Goal: Task Accomplishment & Management: Use online tool/utility

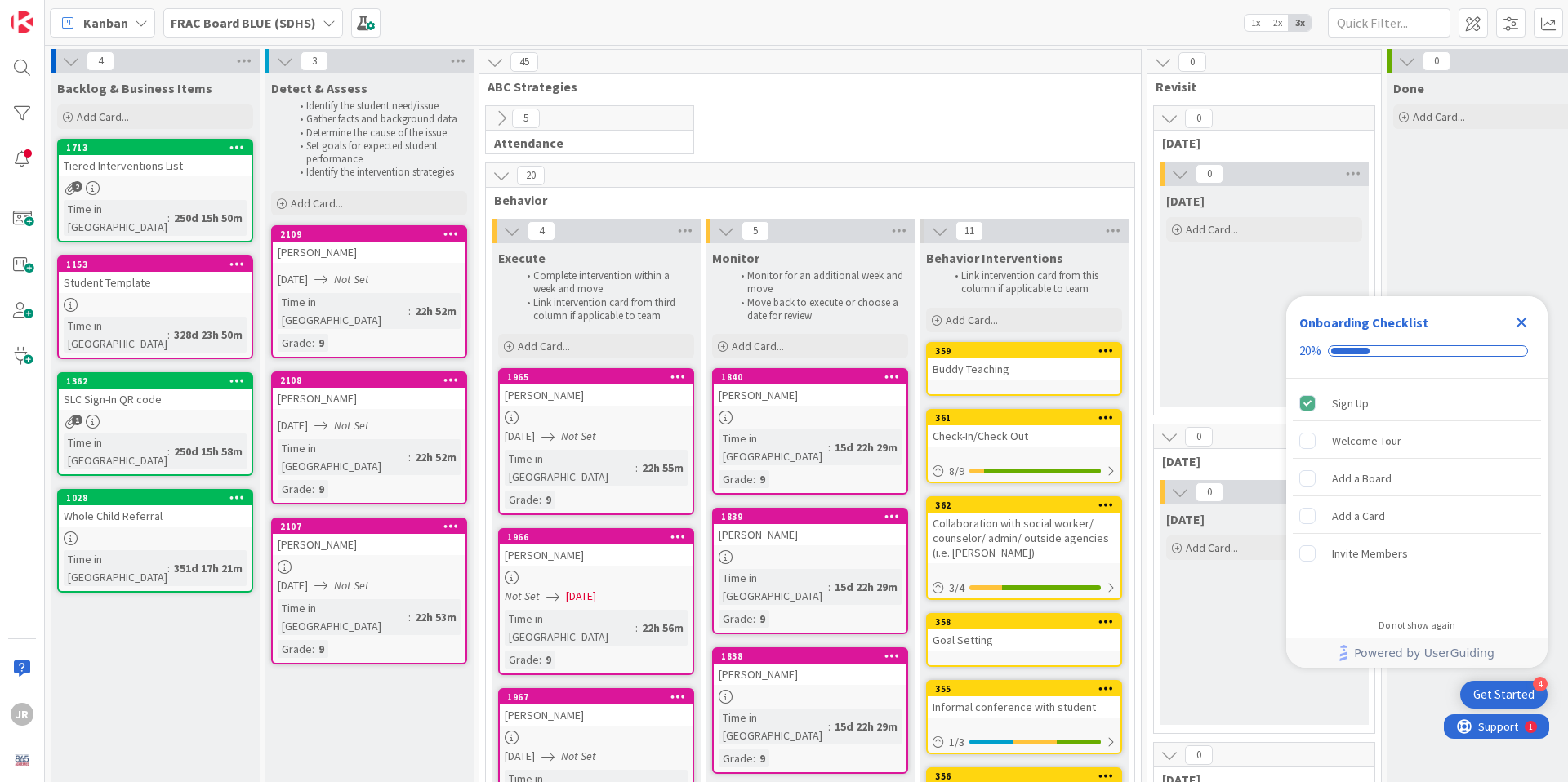
click at [383, 534] on div "[PERSON_NAME]" at bounding box center [369, 545] width 193 height 21
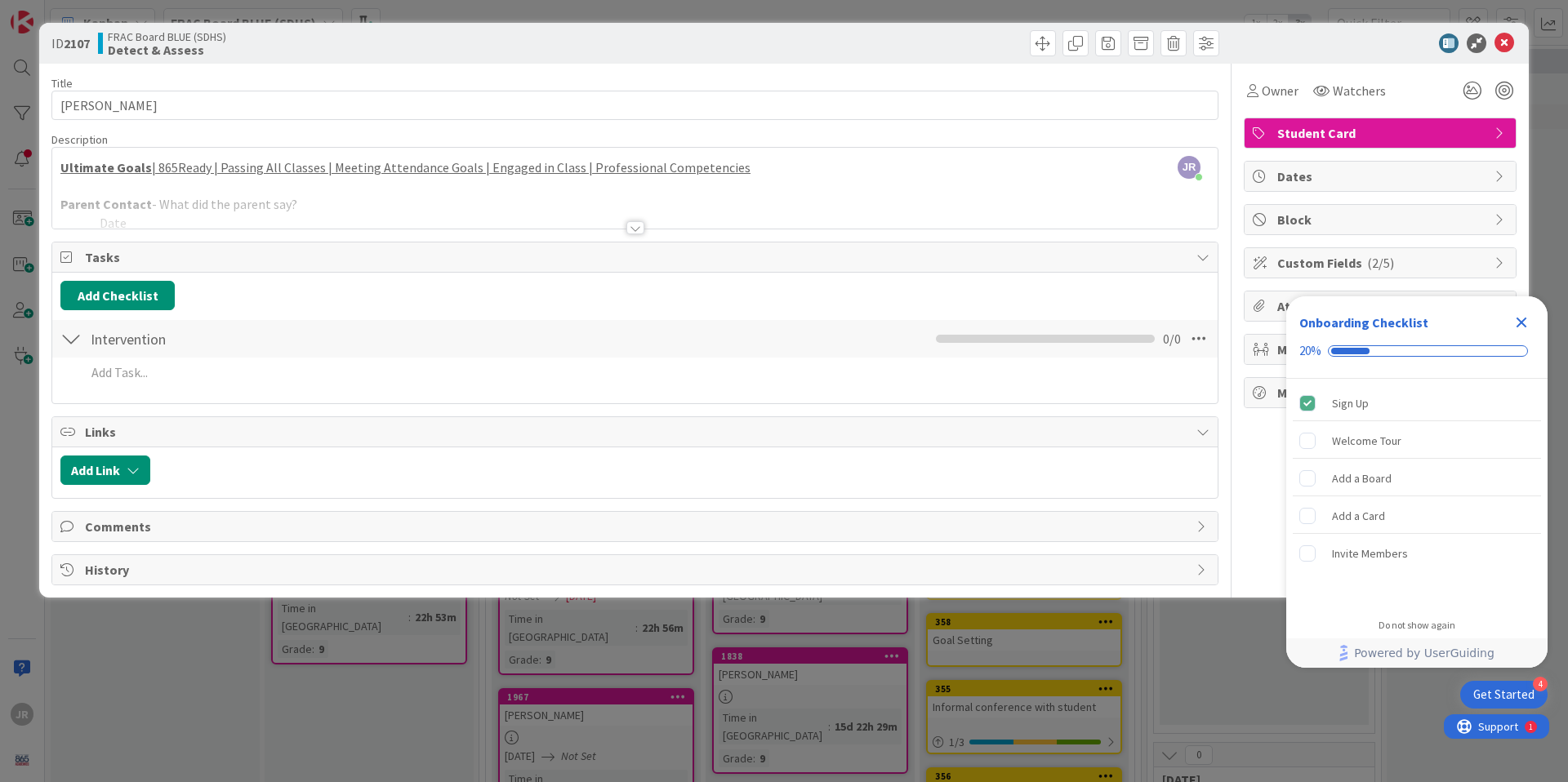
click at [105, 214] on div at bounding box center [635, 207] width 1165 height 42
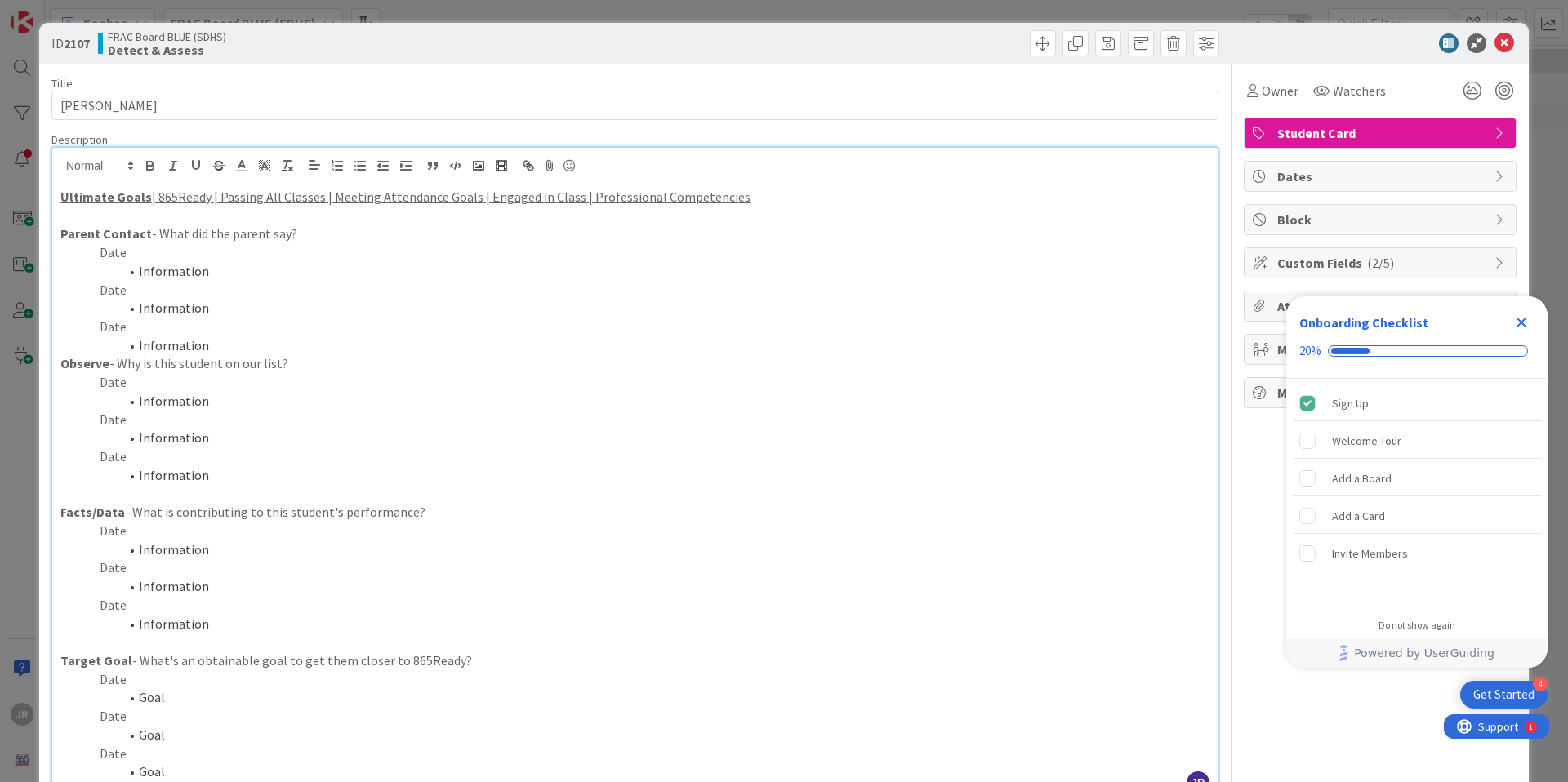
click at [204, 235] on p "Parent Contact - What did the parent say?" at bounding box center [634, 233] width 1149 height 18
click at [182, 258] on p "Date" at bounding box center [634, 252] width 1149 height 18
click at [196, 275] on li "Information" at bounding box center [645, 271] width 1130 height 18
click at [201, 272] on li "Information" at bounding box center [645, 271] width 1130 height 18
click at [201, 271] on li "Information" at bounding box center [645, 271] width 1130 height 18
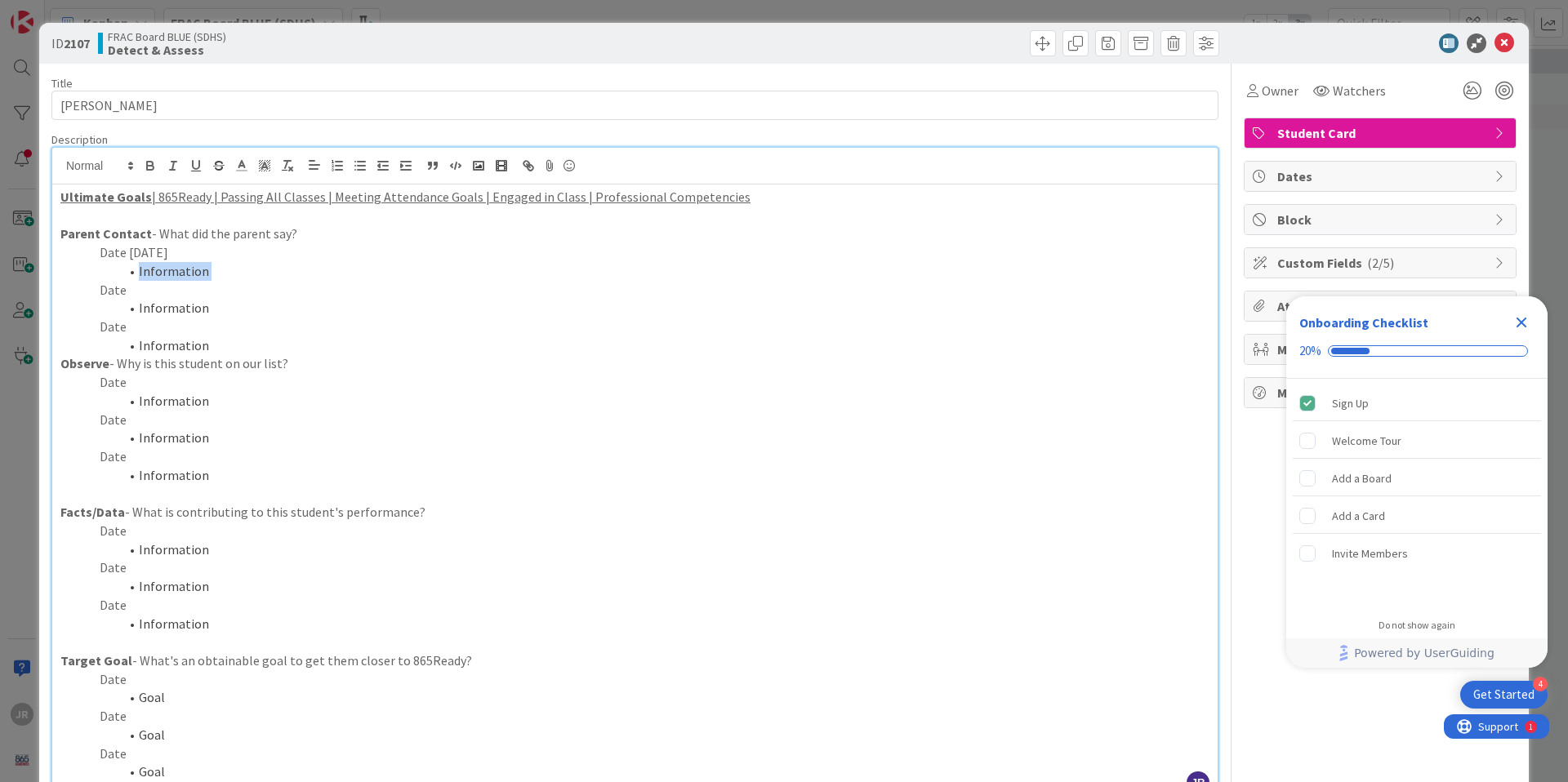
click at [201, 271] on li "Information" at bounding box center [645, 271] width 1130 height 18
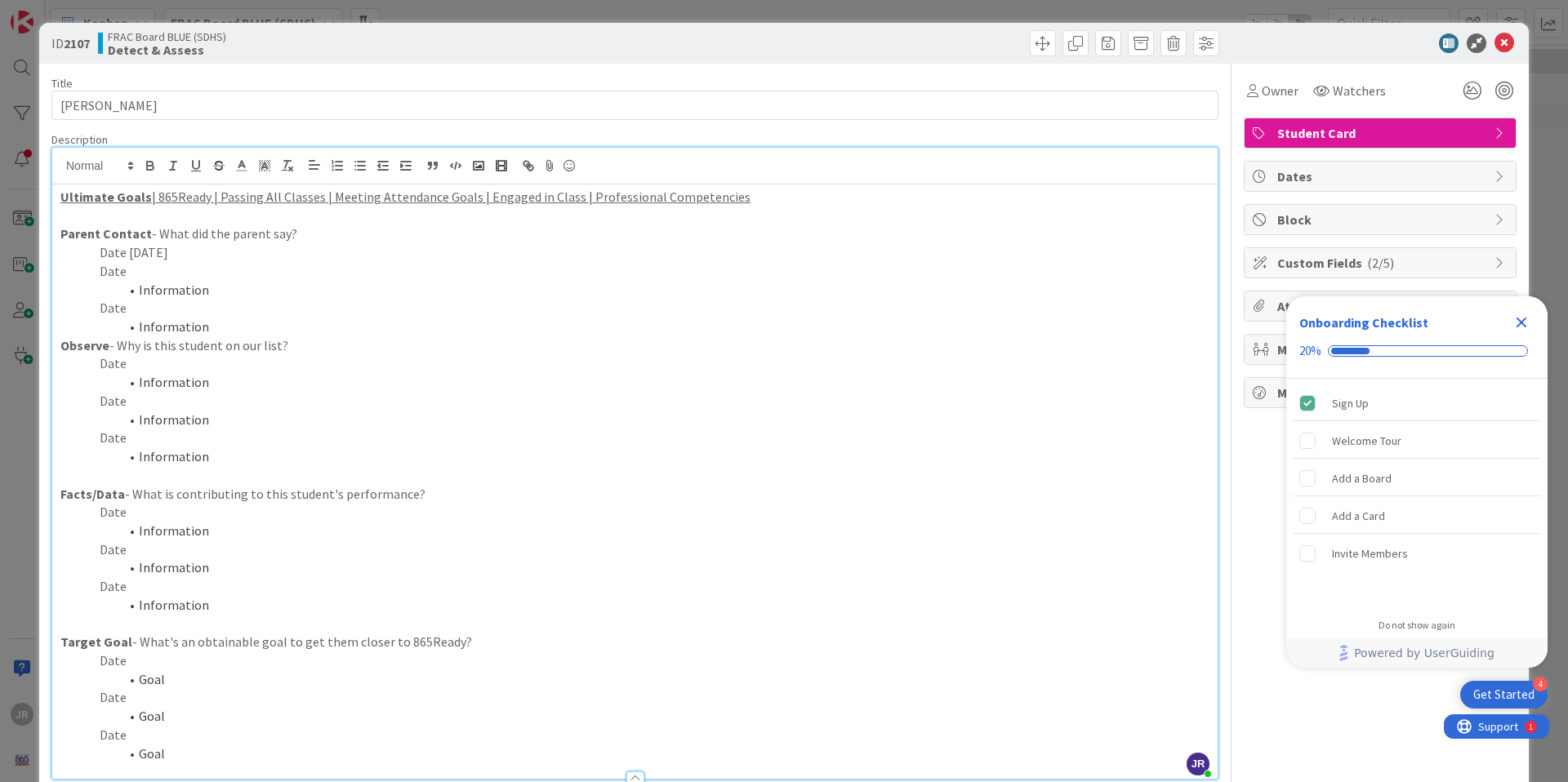
click at [222, 259] on p "Date 9/10/25" at bounding box center [634, 252] width 1149 height 18
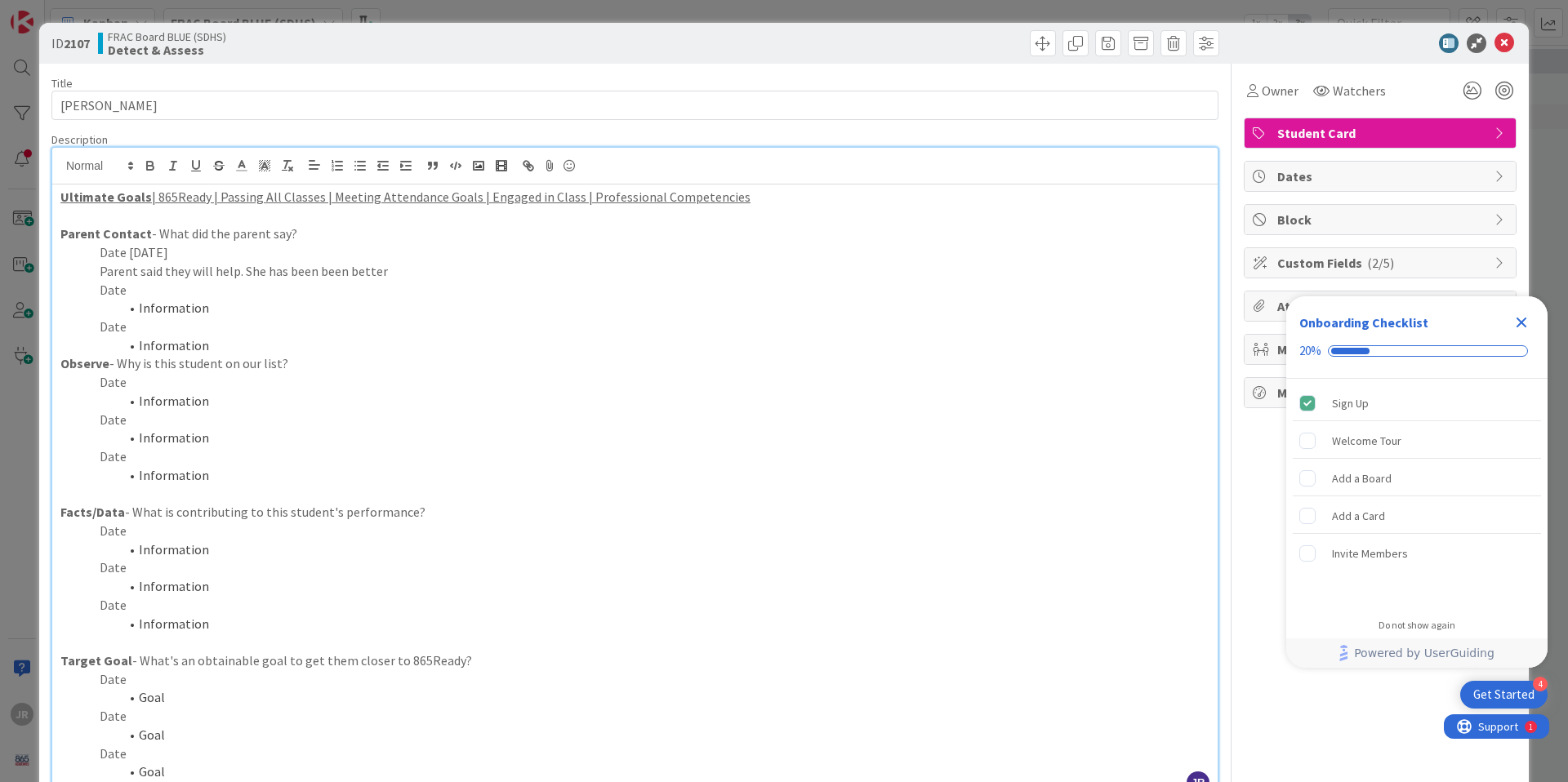
click at [177, 389] on p "Date" at bounding box center [634, 382] width 1149 height 18
click at [206, 406] on li "Information" at bounding box center [645, 401] width 1130 height 18
click at [154, 535] on p "Date" at bounding box center [634, 530] width 1149 height 18
click at [208, 553] on li "Information" at bounding box center [645, 549] width 1130 height 18
click at [1522, 321] on icon "Close Checklist" at bounding box center [1521, 322] width 11 height 11
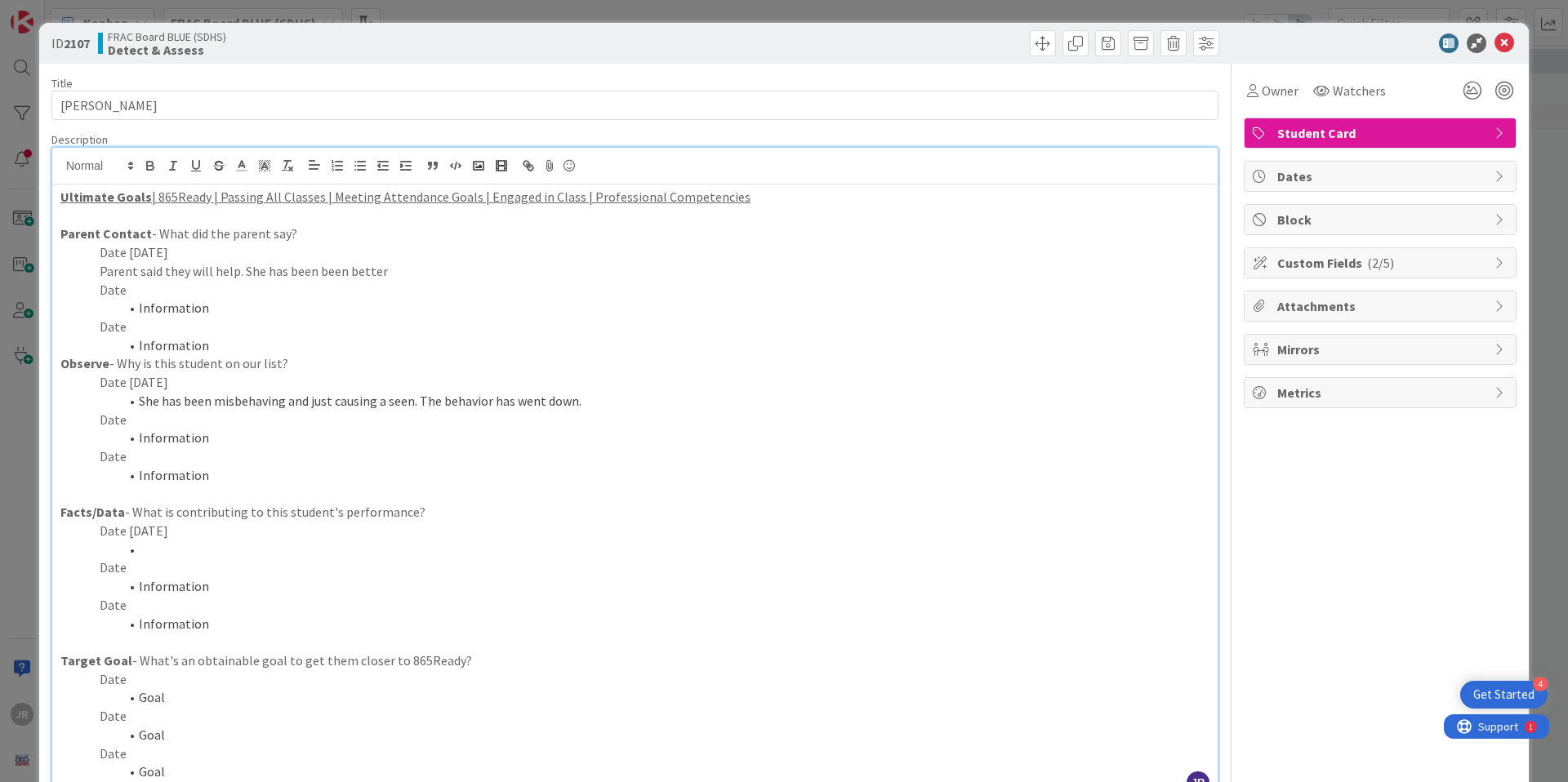
click at [233, 551] on li at bounding box center [645, 549] width 1130 height 18
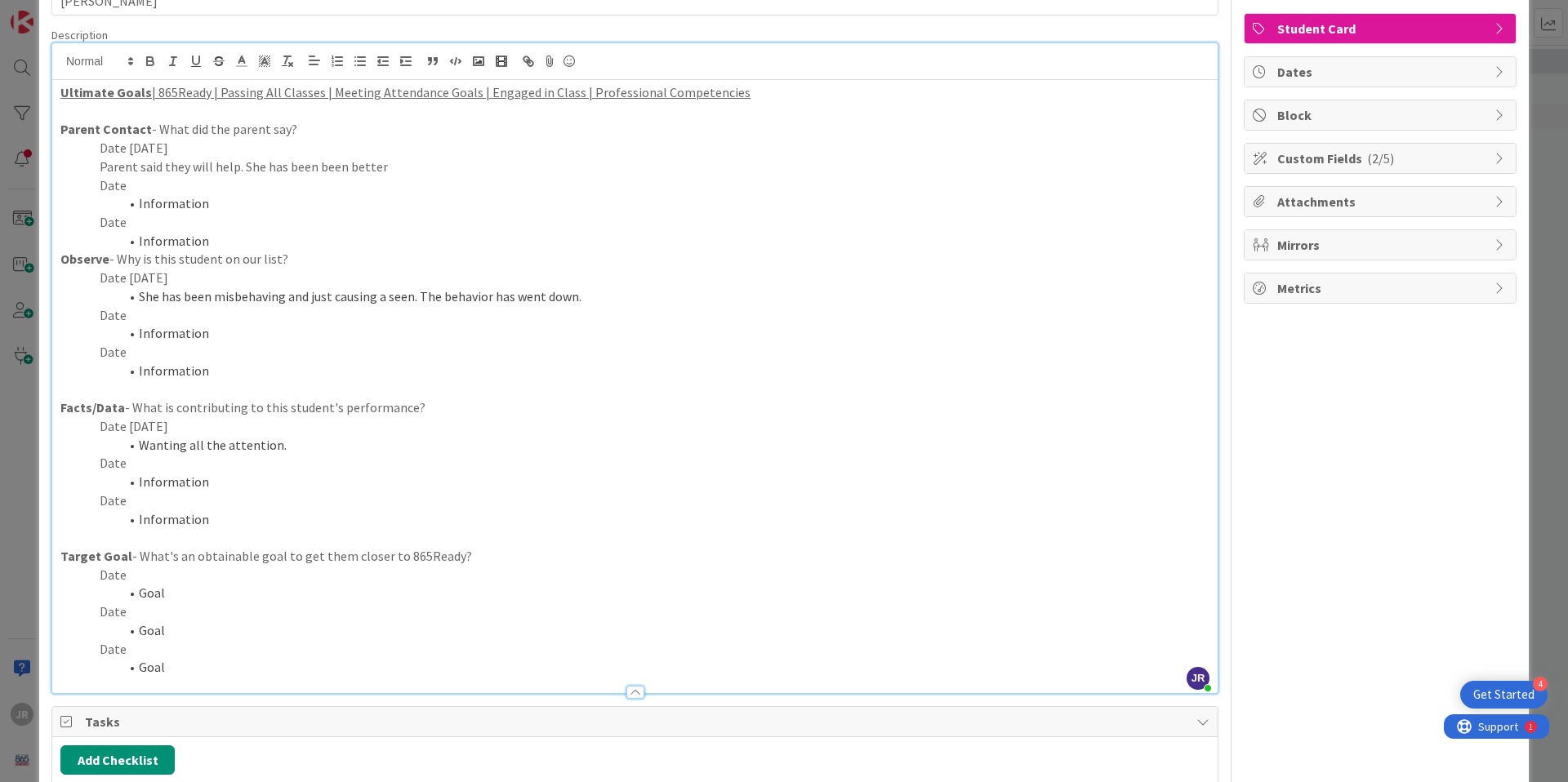
scroll to position [109, 0]
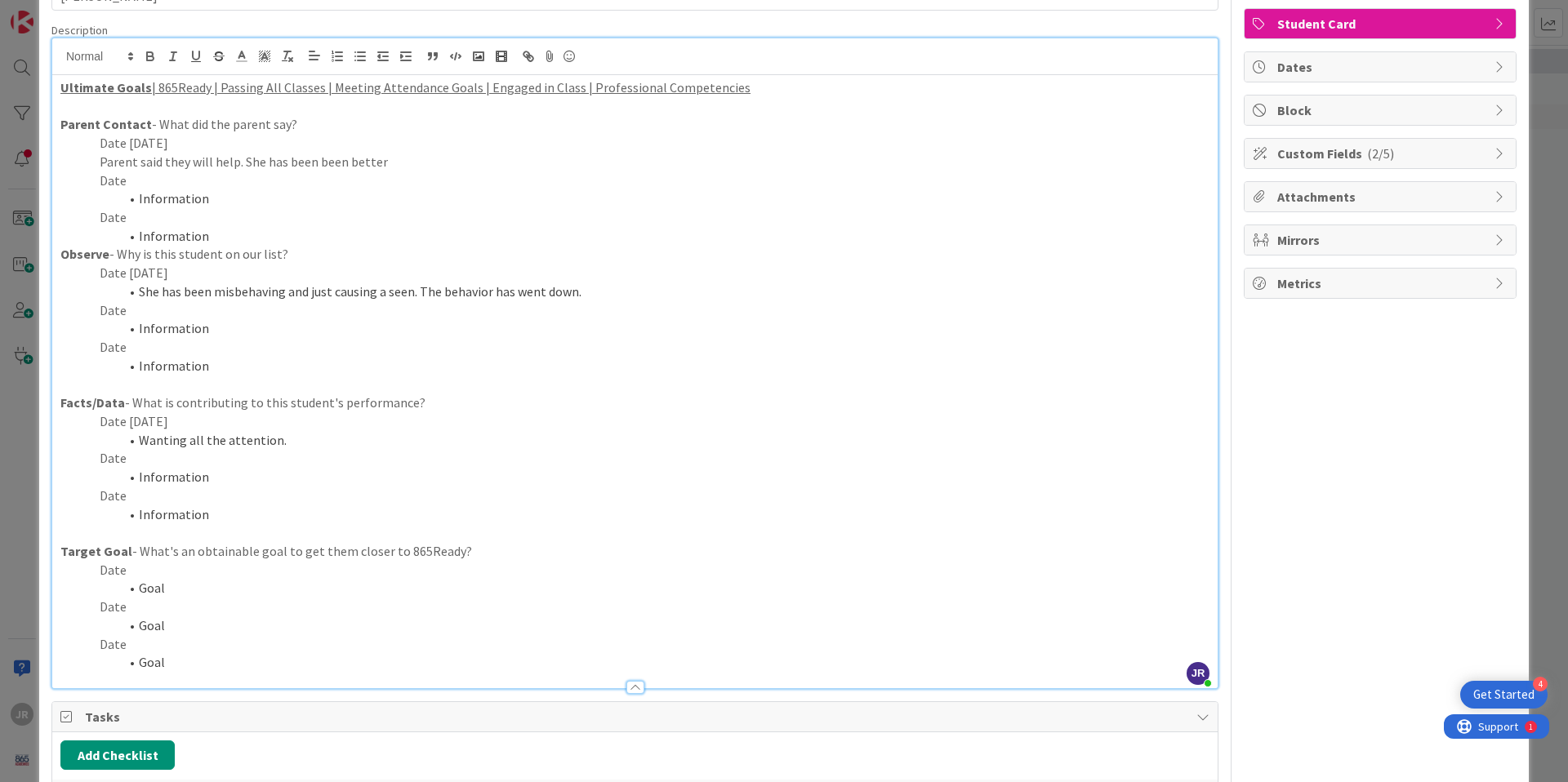
click at [215, 566] on p "Date" at bounding box center [634, 570] width 1149 height 18
click at [221, 597] on li "Goal" at bounding box center [645, 587] width 1130 height 18
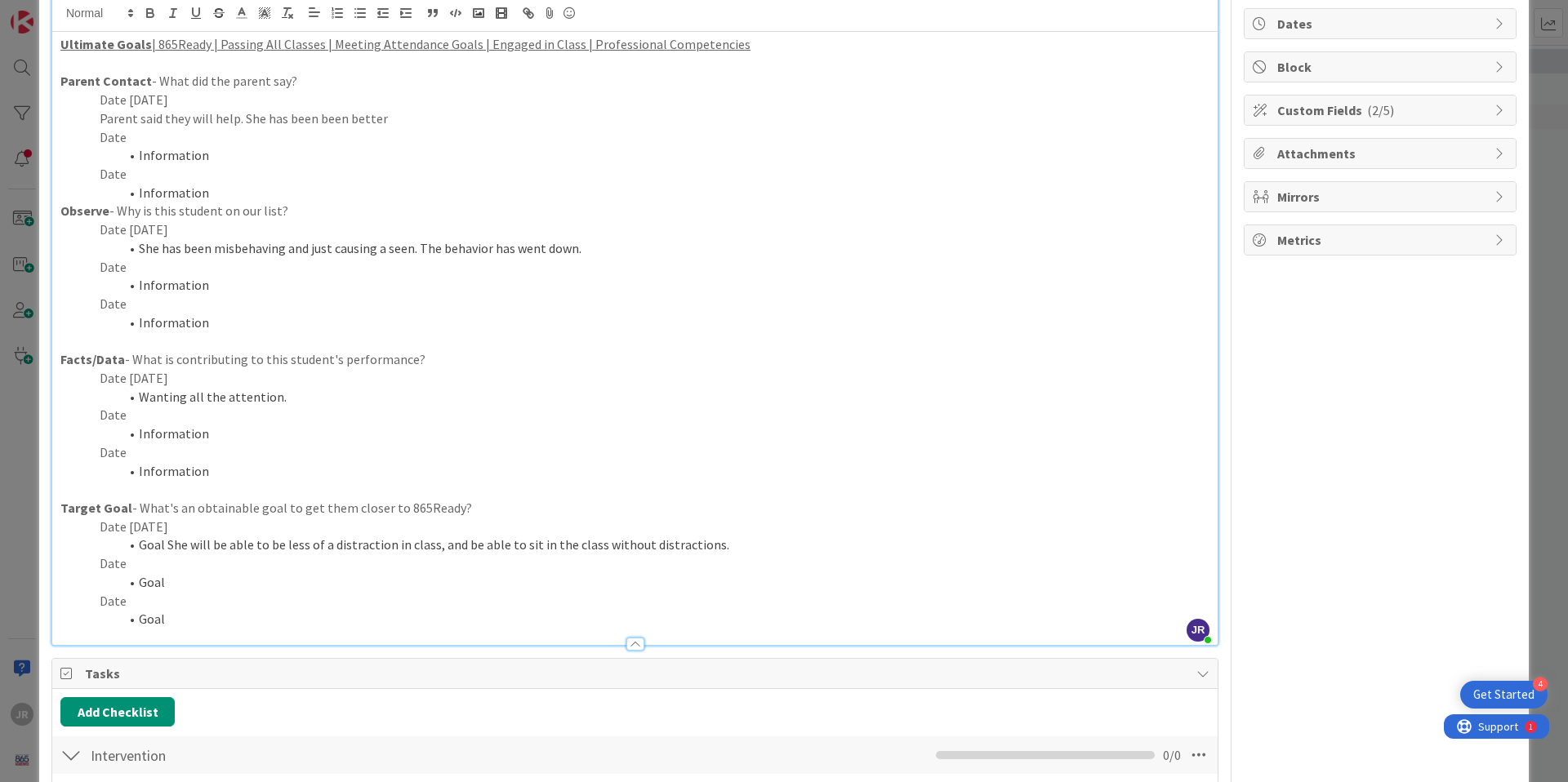
scroll to position [0, 0]
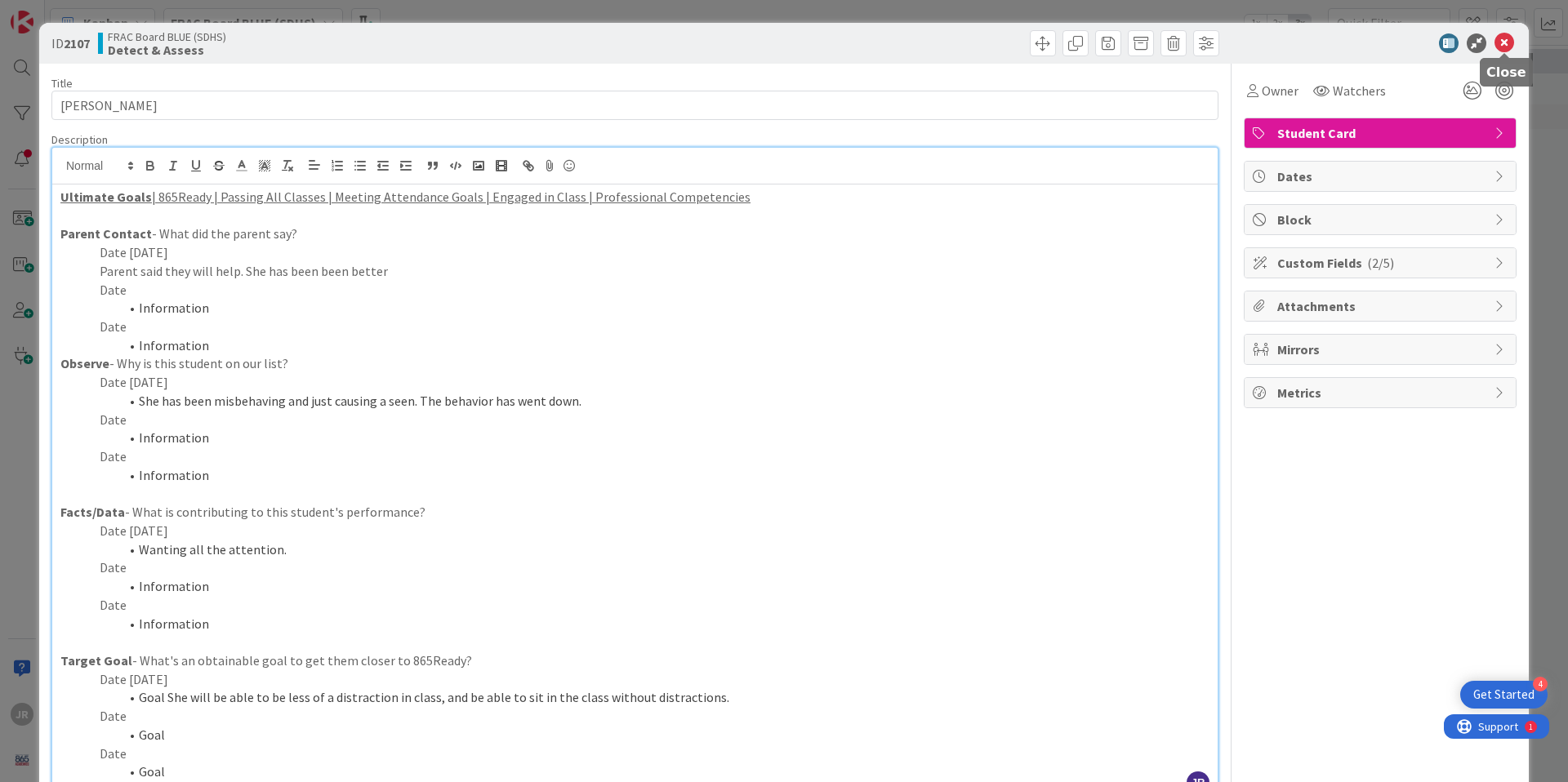
click at [1502, 45] on icon at bounding box center [1504, 44] width 19 height 19
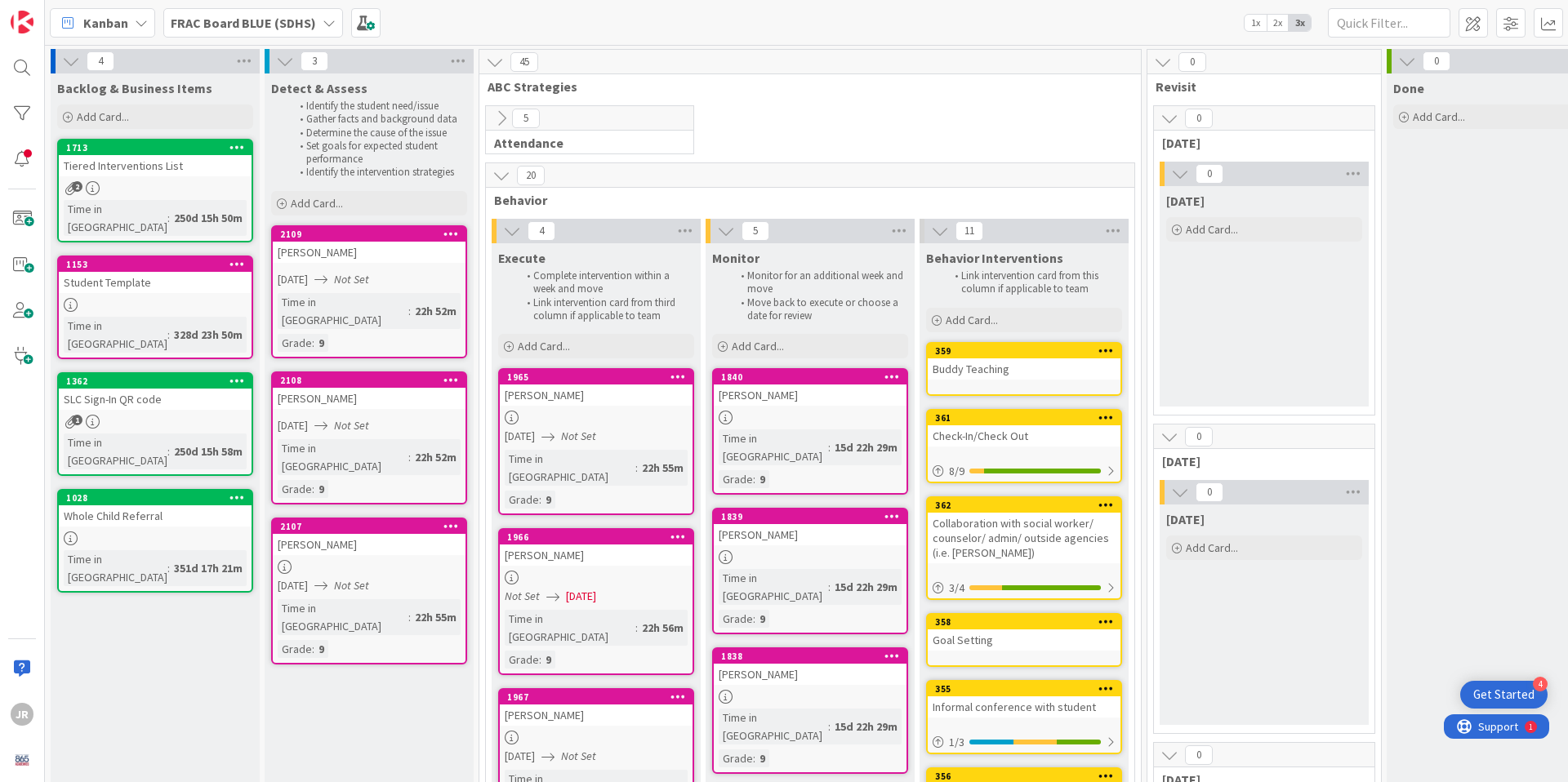
click at [341, 389] on div "Landon Hunt" at bounding box center [369, 399] width 193 height 21
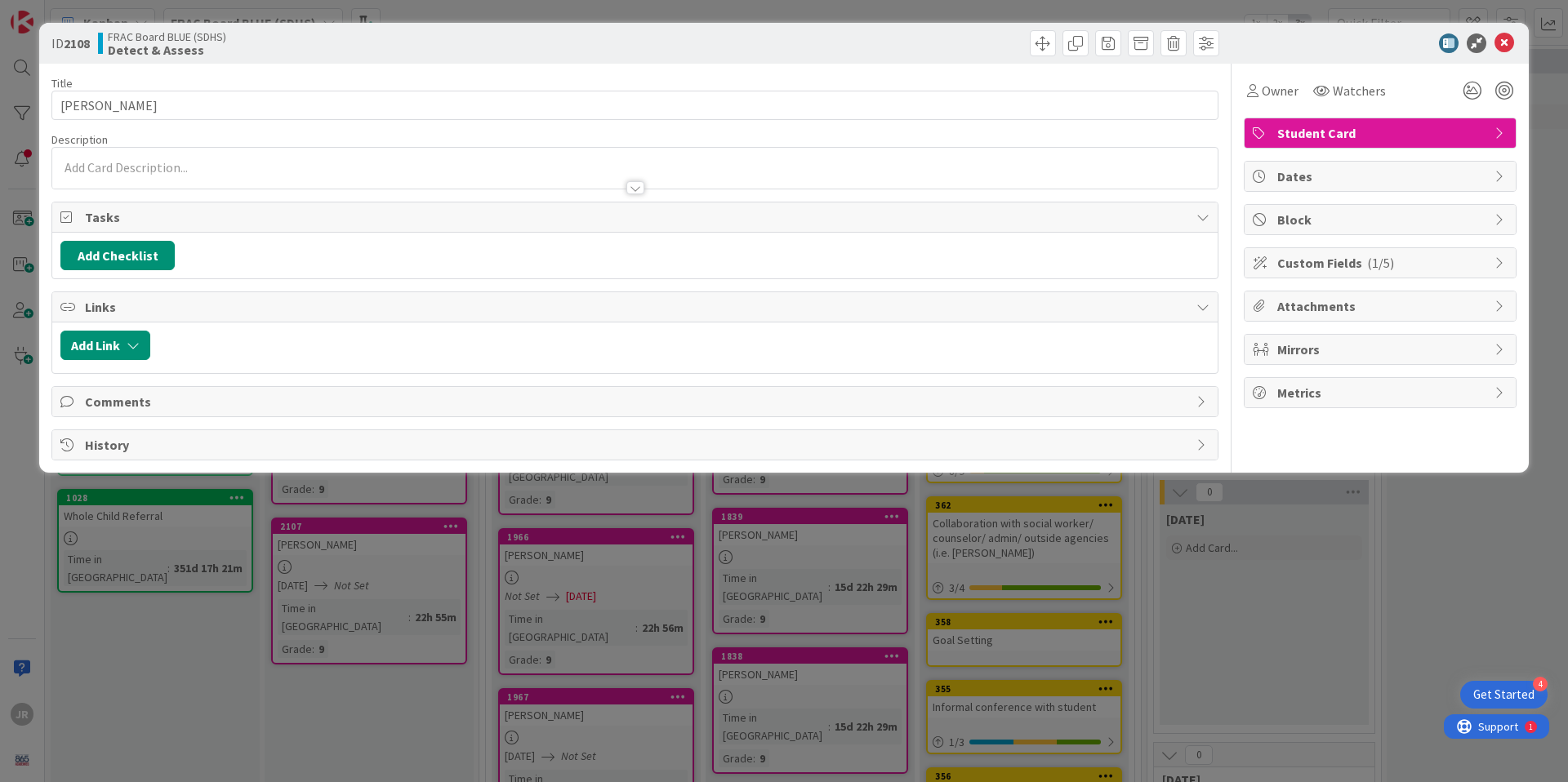
click at [107, 213] on span "Tasks" at bounding box center [637, 217] width 1103 height 19
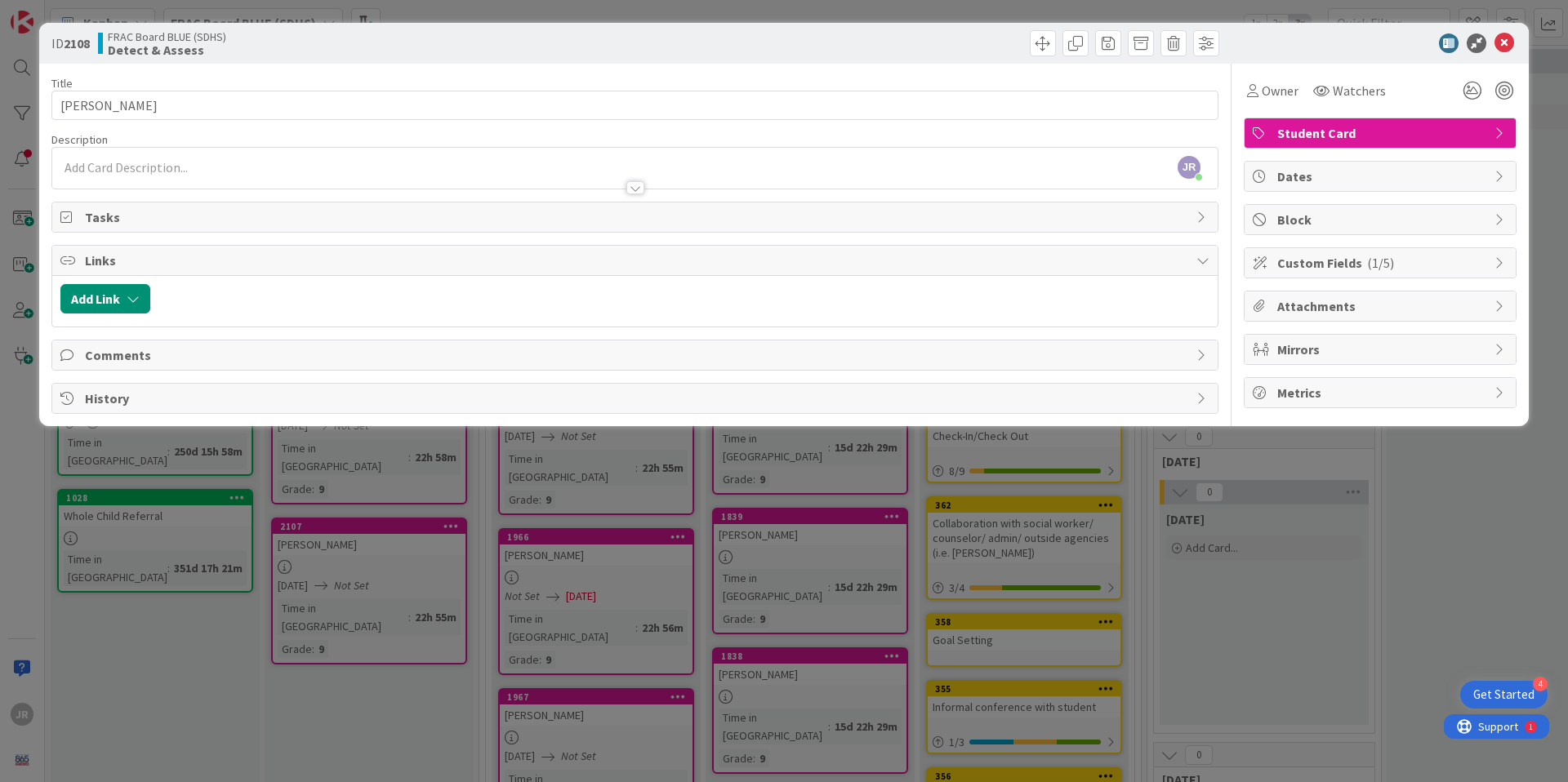
click at [107, 213] on span "Tasks" at bounding box center [637, 217] width 1103 height 19
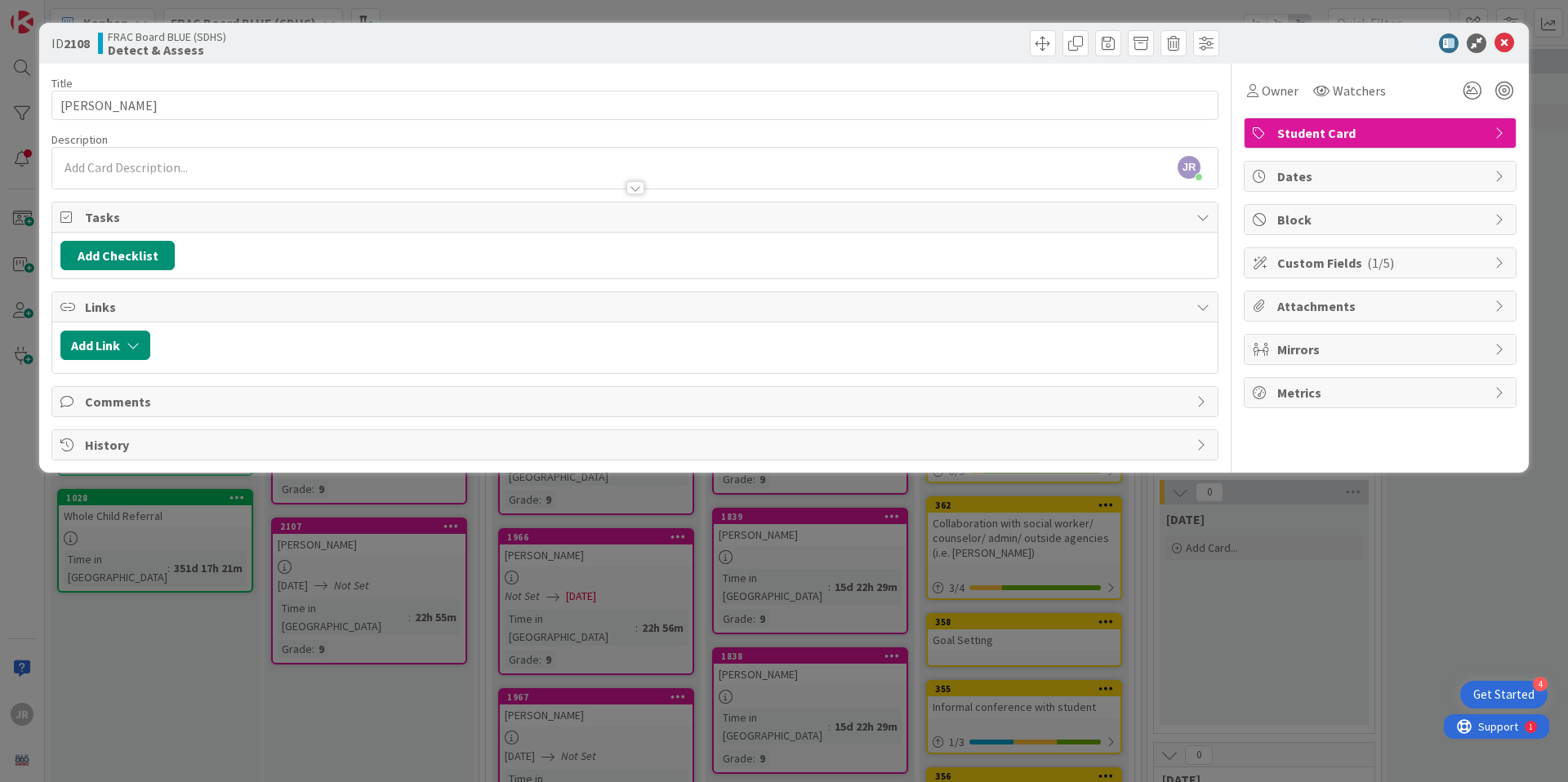
click at [138, 169] on div "JR Josh Rollins just joined" at bounding box center [635, 168] width 1165 height 41
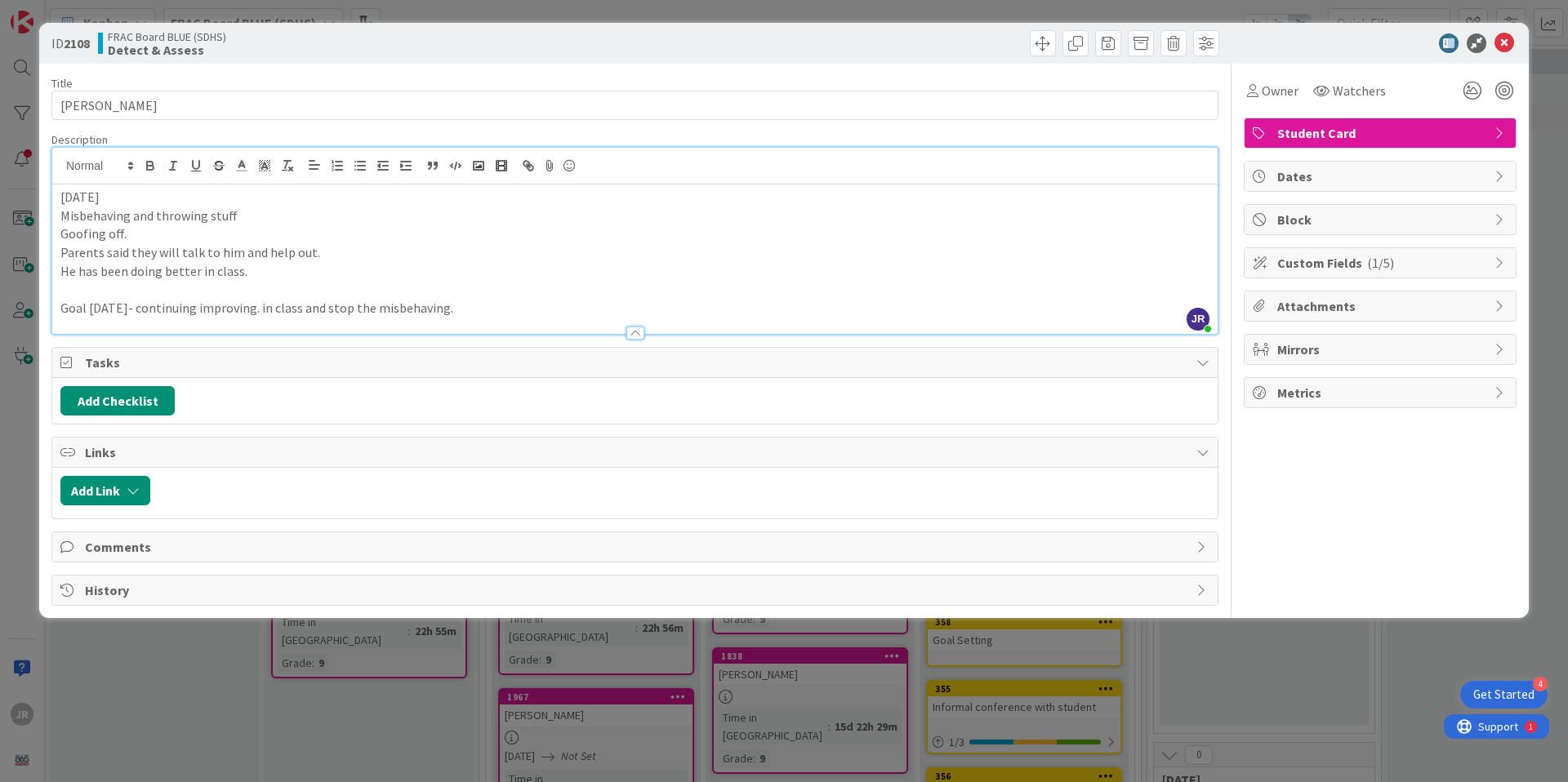
click at [1515, 45] on div at bounding box center [1372, 44] width 289 height 19
click at [1511, 45] on icon at bounding box center [1504, 44] width 19 height 19
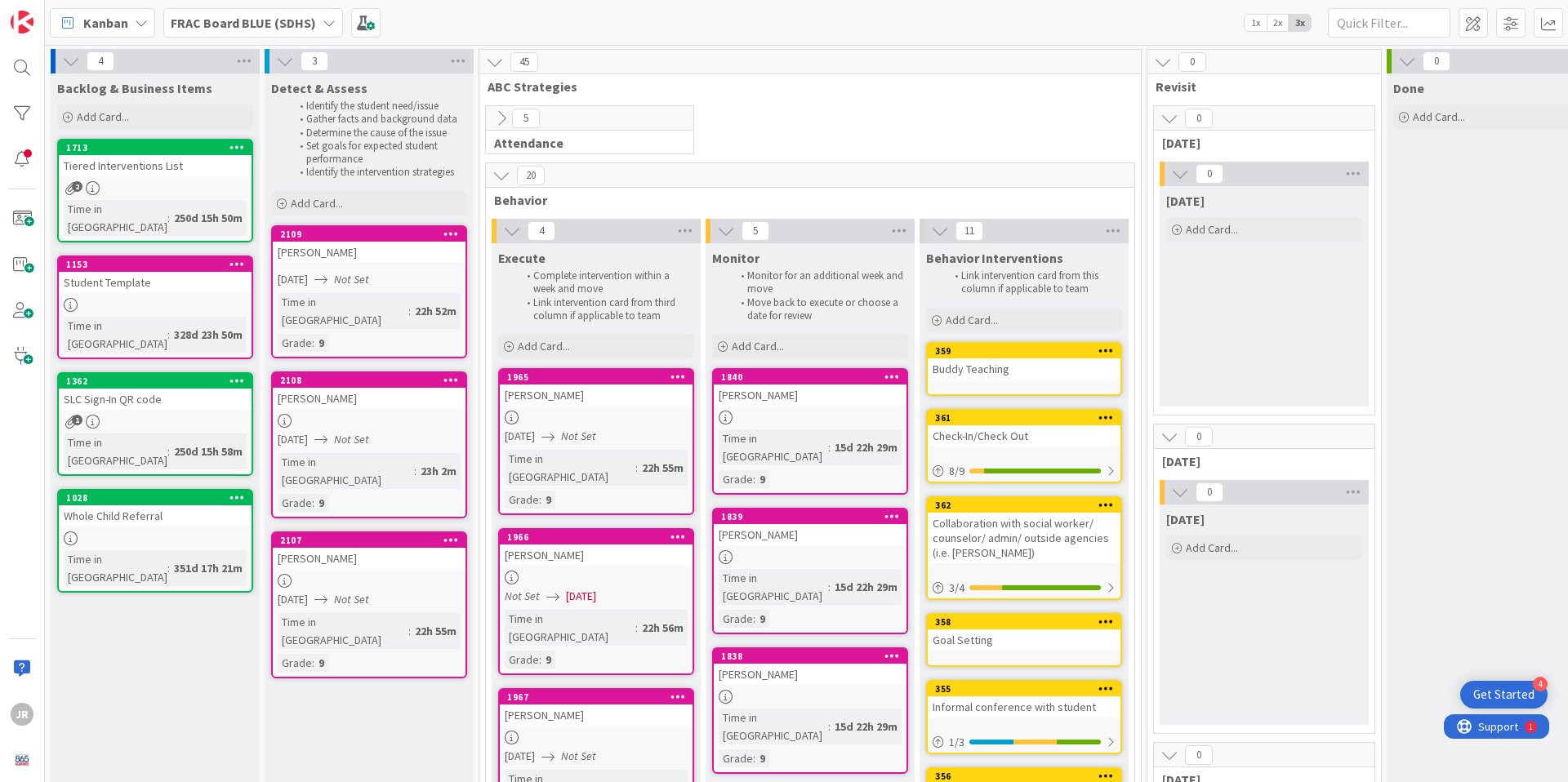
click at [415, 281] on div "09/10/2025 Not Set" at bounding box center [372, 280] width 188 height 17
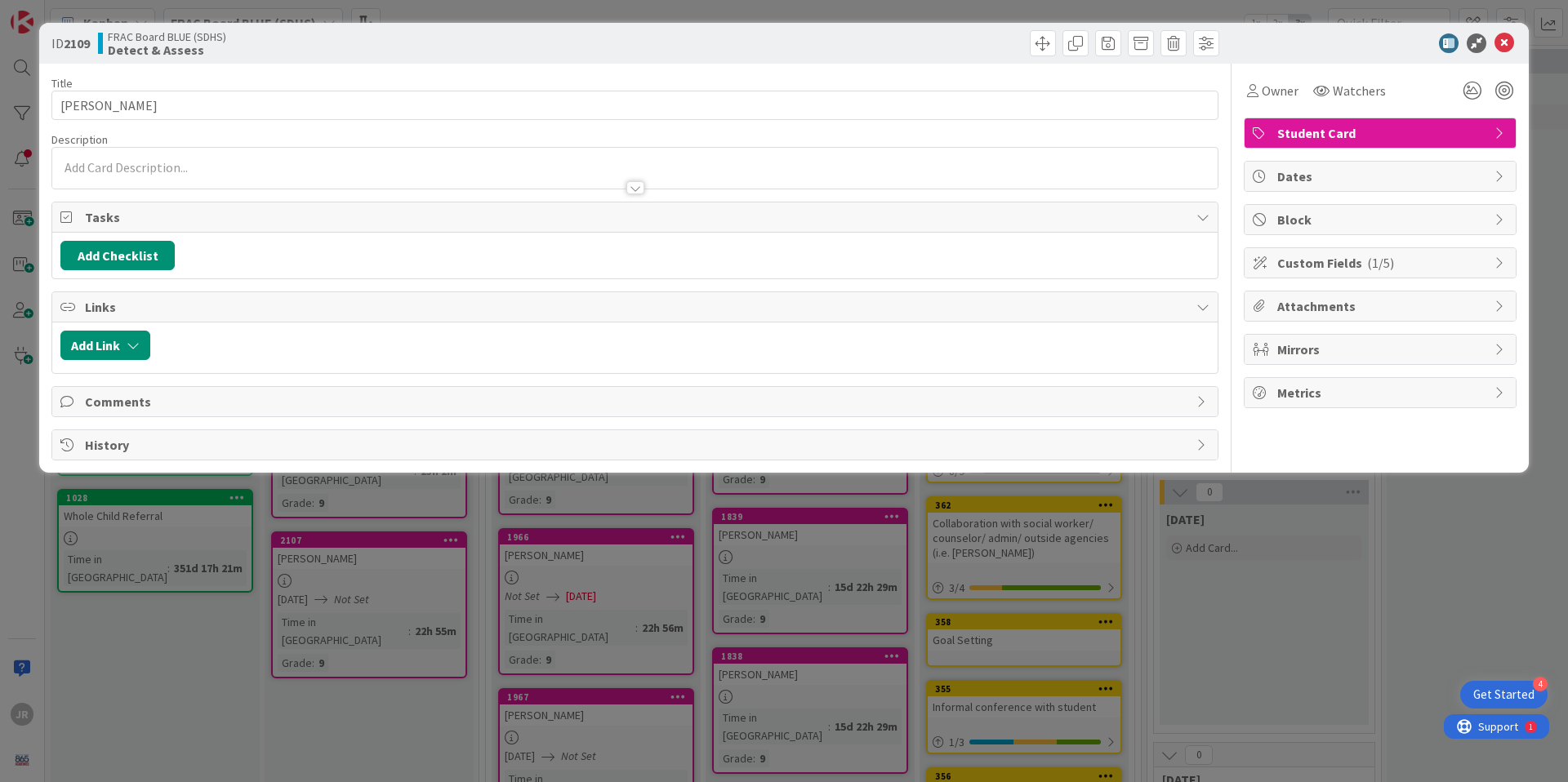
click at [204, 174] on div at bounding box center [635, 180] width 1165 height 17
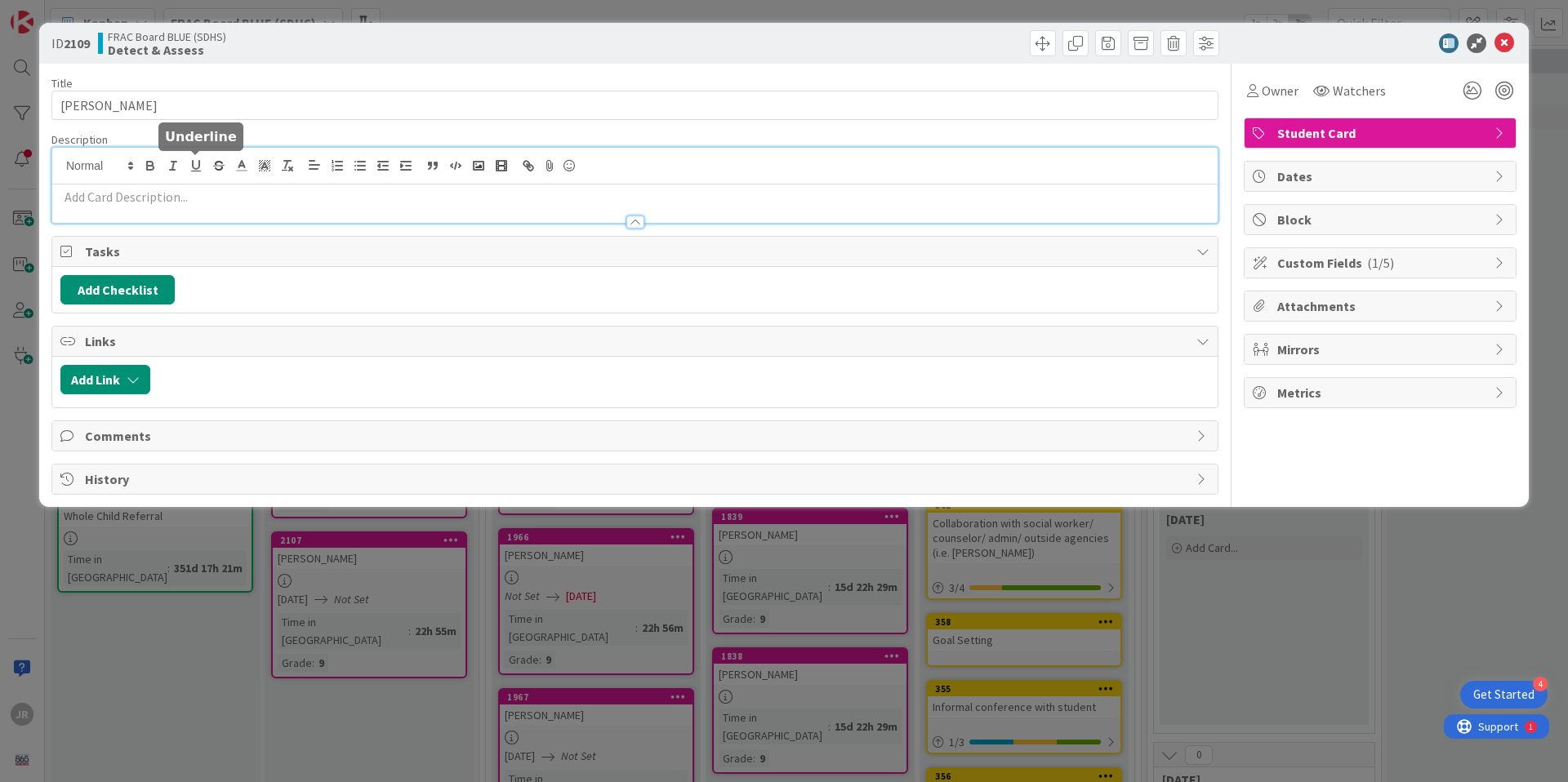
click at [190, 201] on p at bounding box center [634, 196] width 1149 height 18
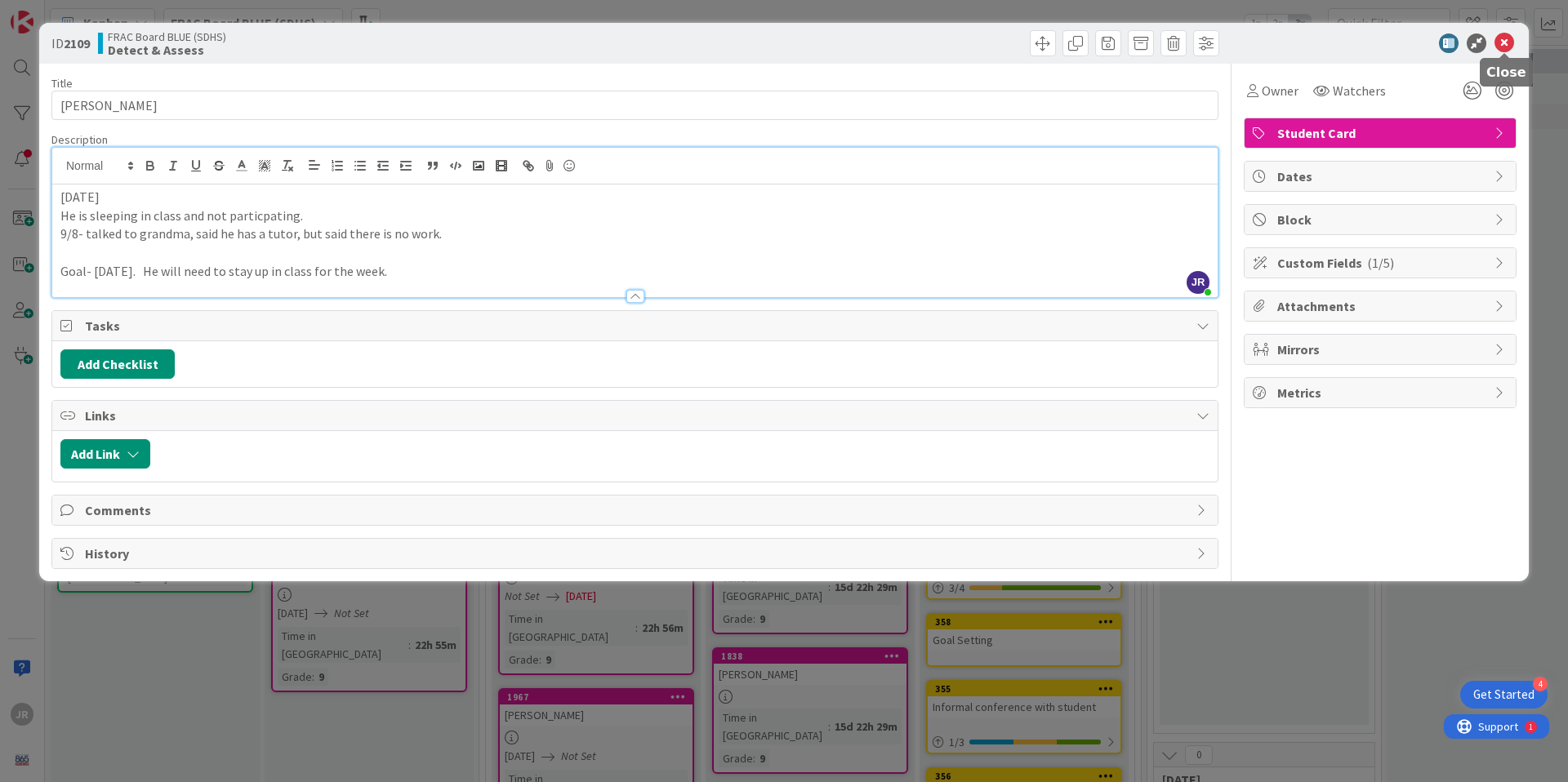
click at [1511, 42] on icon at bounding box center [1504, 44] width 19 height 19
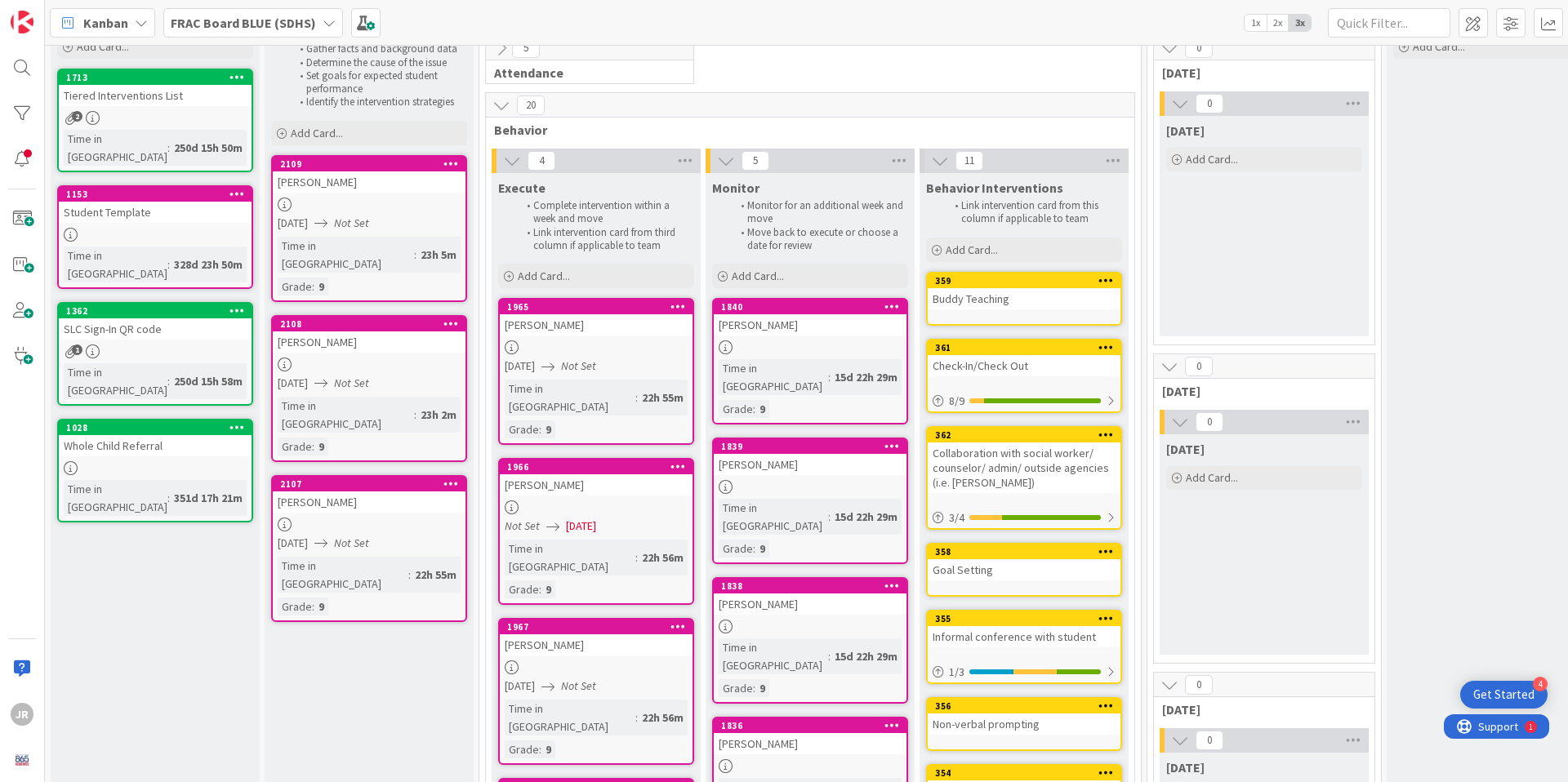
scroll to position [78, 0]
